Goal: Information Seeking & Learning: Understand process/instructions

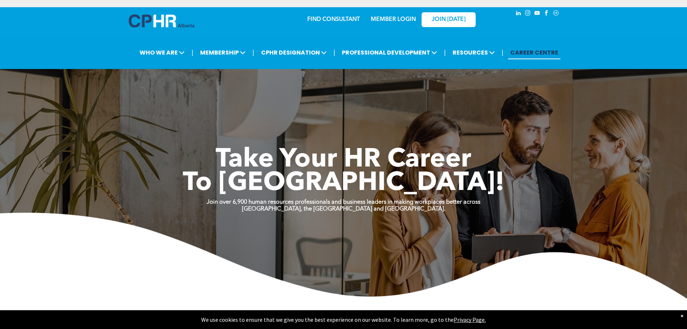
click at [391, 21] on link "MEMBER LOGIN" at bounding box center [393, 20] width 45 height 6
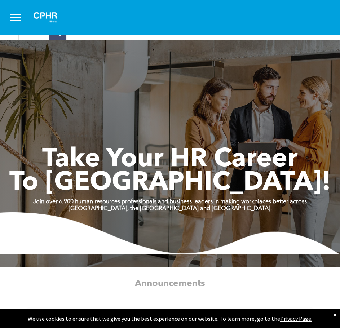
click at [19, 14] on span "menu" at bounding box center [15, 14] width 11 height 1
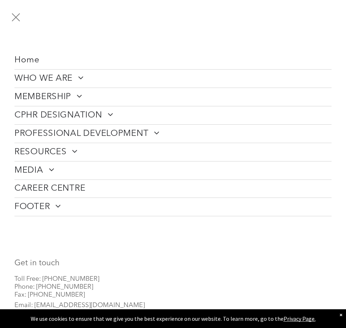
click at [87, 110] on span "CPHR DESIGNATION" at bounding box center [63, 115] width 98 height 11
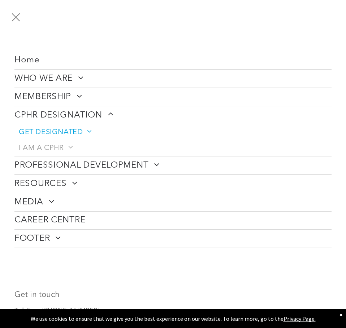
click at [82, 130] on span "GET DESIGNATED" at bounding box center [55, 132] width 72 height 9
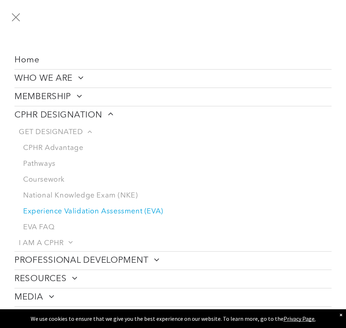
click at [67, 214] on link "Experience Validation Assessment (EVA)" at bounding box center [175, 212] width 312 height 16
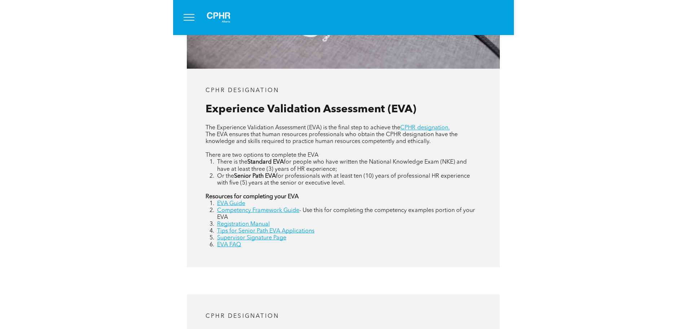
scroll to position [331, 0]
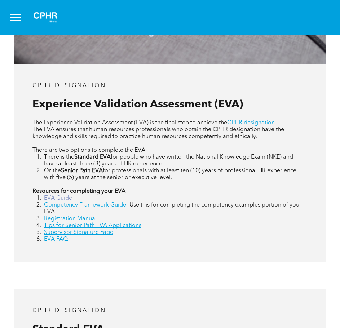
click at [62, 199] on link "EVA Guide" at bounding box center [58, 198] width 28 height 6
click at [106, 206] on link "Competency Framework Guide" at bounding box center [85, 205] width 82 height 6
click at [87, 218] on link "Registration Manual" at bounding box center [70, 219] width 53 height 6
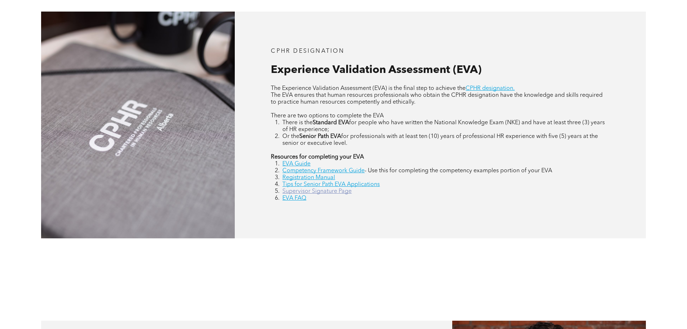
click at [324, 190] on link "Supervisor Signature Page" at bounding box center [316, 191] width 69 height 6
click at [291, 198] on link "EVA FAQ" at bounding box center [294, 198] width 24 height 6
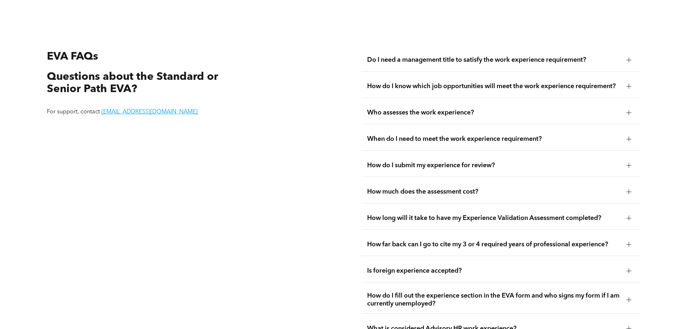
scroll to position [1358, 0]
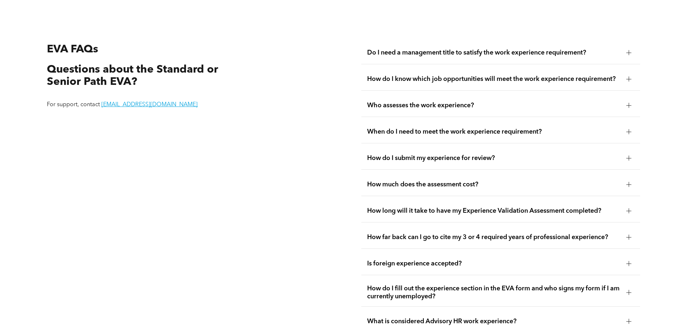
click at [340, 75] on span "How do I know which job opportunities will meet the work experience requirement?" at bounding box center [494, 79] width 254 height 8
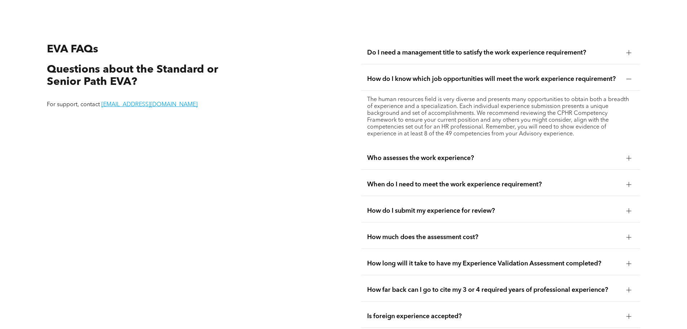
click at [340, 75] on span "How do I know which job opportunities will meet the work experience requirement?" at bounding box center [494, 79] width 254 height 8
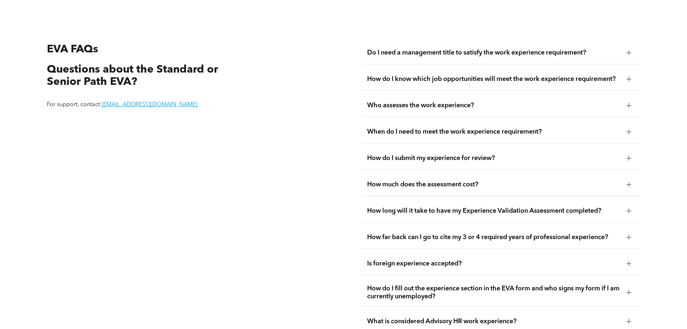
click at [340, 101] on span "Who assesses the work experience?" at bounding box center [494, 105] width 254 height 8
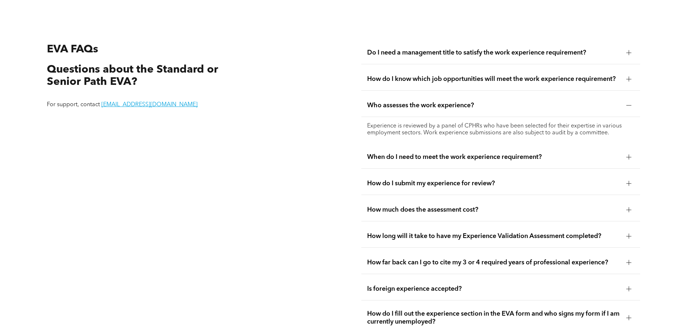
click at [340, 101] on span "Who assesses the work experience?" at bounding box center [494, 105] width 254 height 8
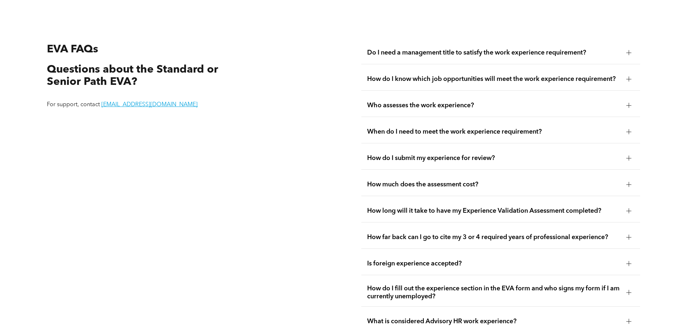
click at [340, 207] on span "How long will it take to have my Experience Validation Assessment completed?" at bounding box center [494, 211] width 254 height 8
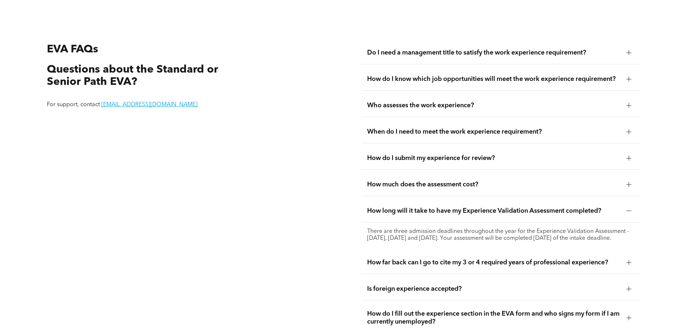
click at [340, 207] on span "How long will it take to have my Experience Validation Assessment completed?" at bounding box center [494, 211] width 254 height 8
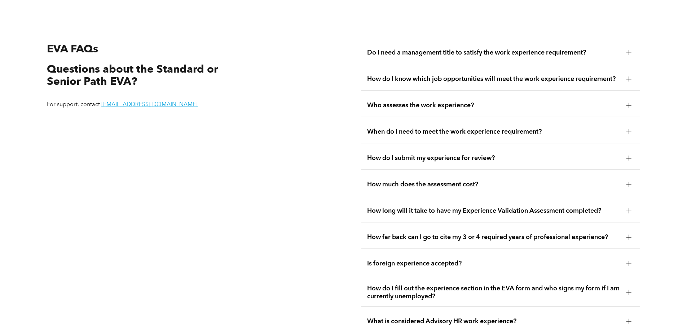
click at [340, 233] on span "How far back can I go to cite my 3 or 4 required years of professional experien…" at bounding box center [494, 237] width 254 height 8
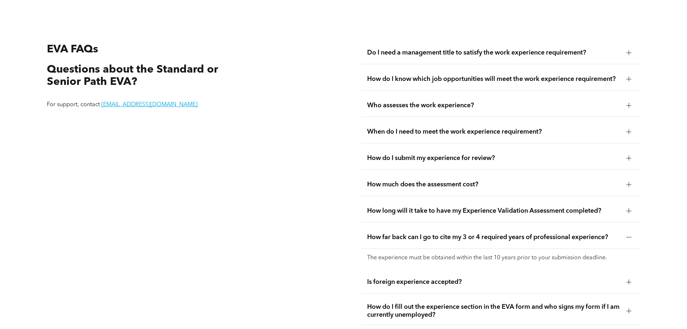
click at [340, 233] on span "How far back can I go to cite my 3 or 4 required years of professional experien…" at bounding box center [494, 237] width 254 height 8
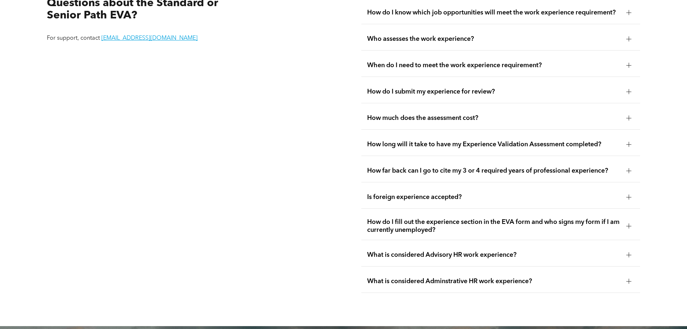
scroll to position [1426, 0]
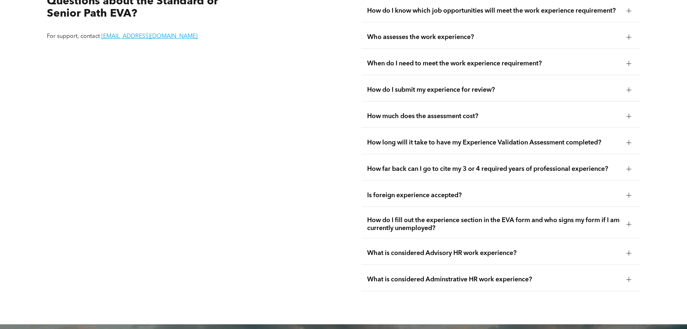
click at [340, 249] on span "What is considered Advisory HR work experience?" at bounding box center [494, 253] width 254 height 8
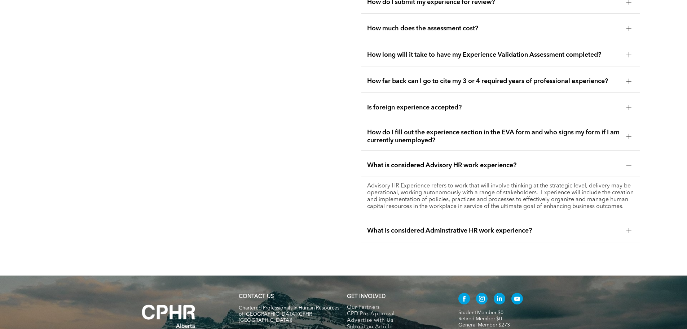
scroll to position [1514, 0]
